Goal: Navigation & Orientation: Understand site structure

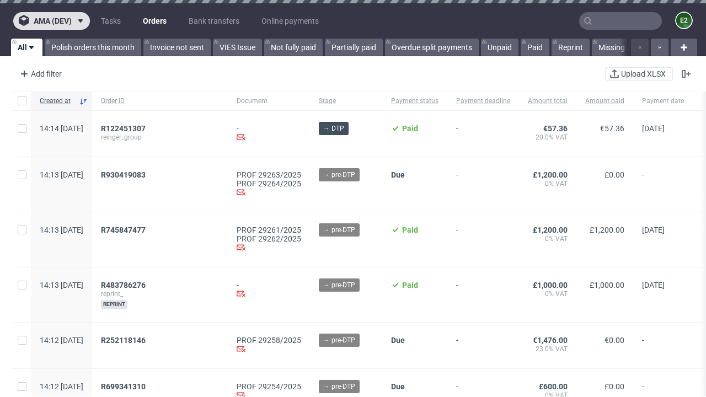
click at [51, 21] on span "ama (dev)" at bounding box center [53, 21] width 38 height 8
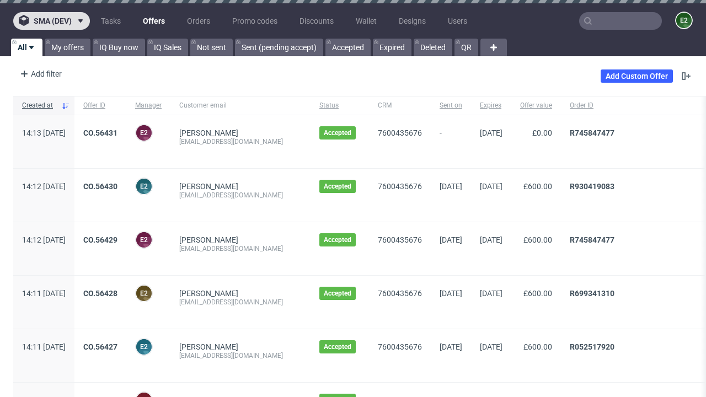
click at [51, 21] on span "sma (dev)" at bounding box center [53, 21] width 38 height 8
